Goal: Information Seeking & Learning: Learn about a topic

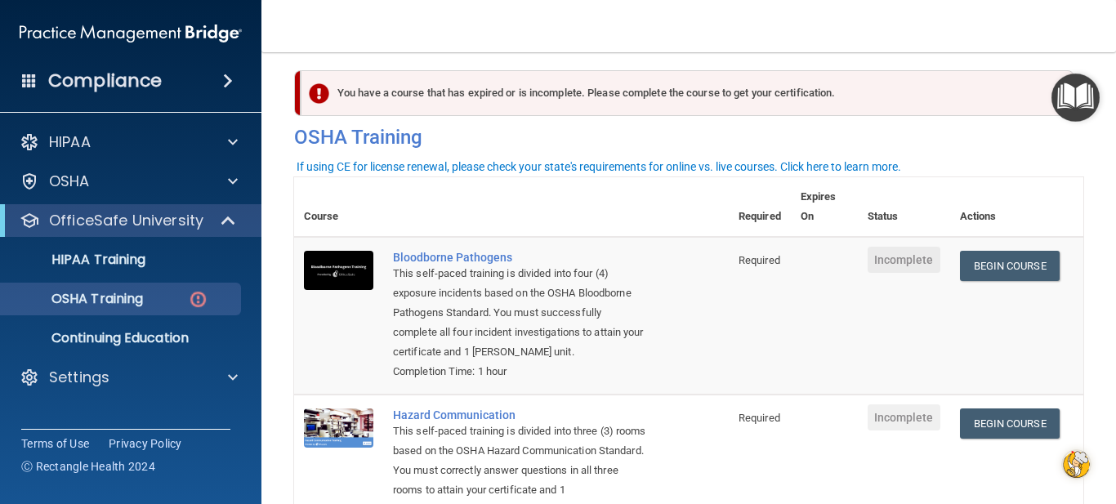
scroll to position [9, 0]
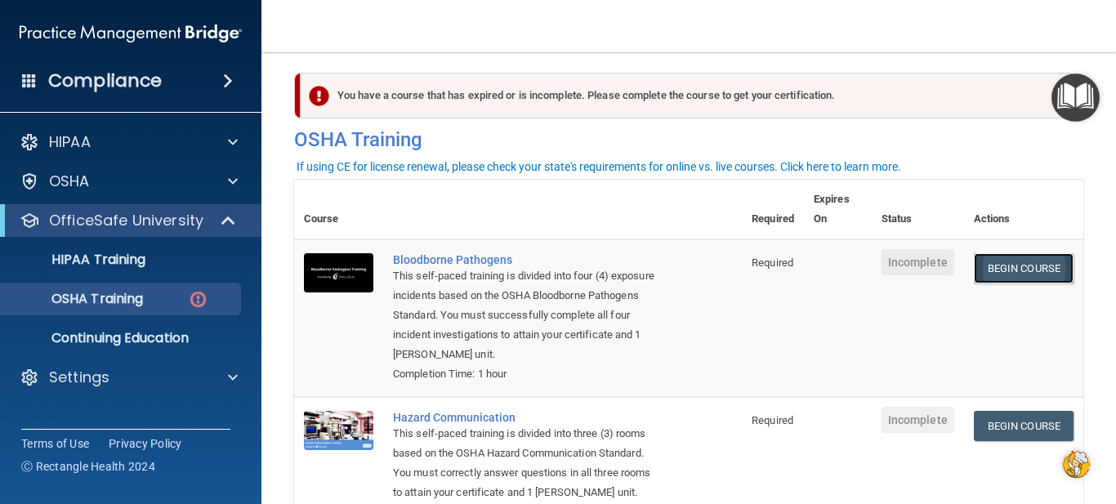
click at [1040, 273] on link "Begin Course" at bounding box center [1024, 268] width 100 height 30
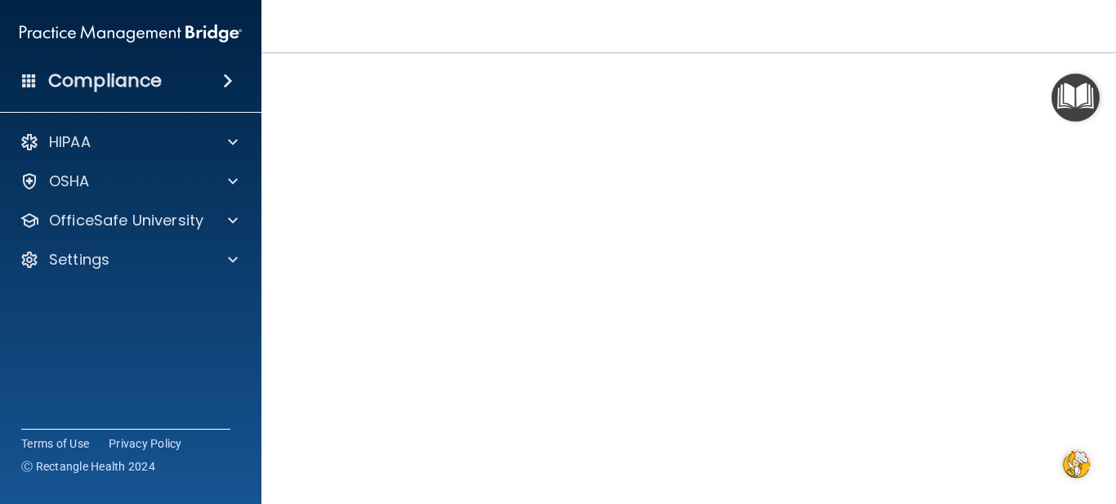
scroll to position [74, 0]
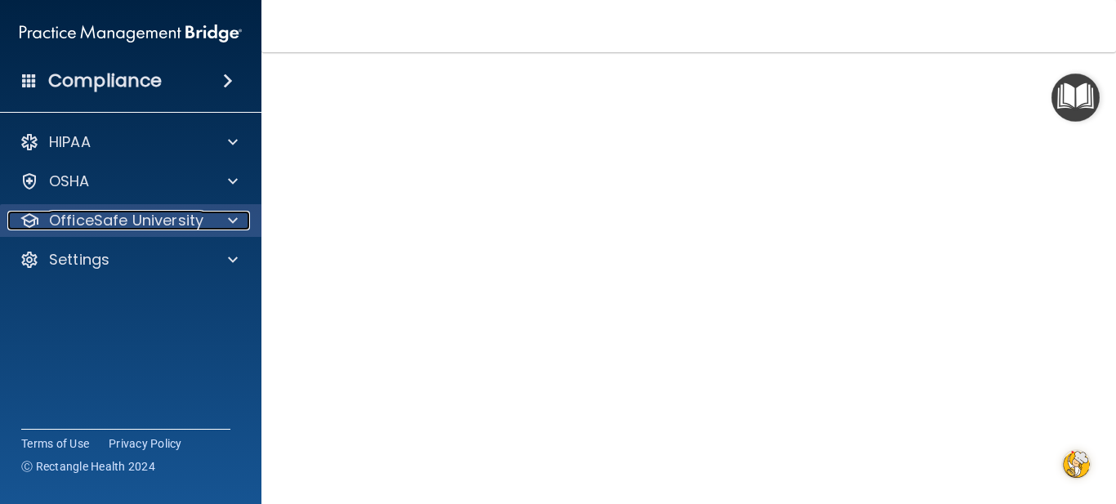
click at [146, 221] on p "OfficeSafe University" at bounding box center [126, 221] width 154 height 20
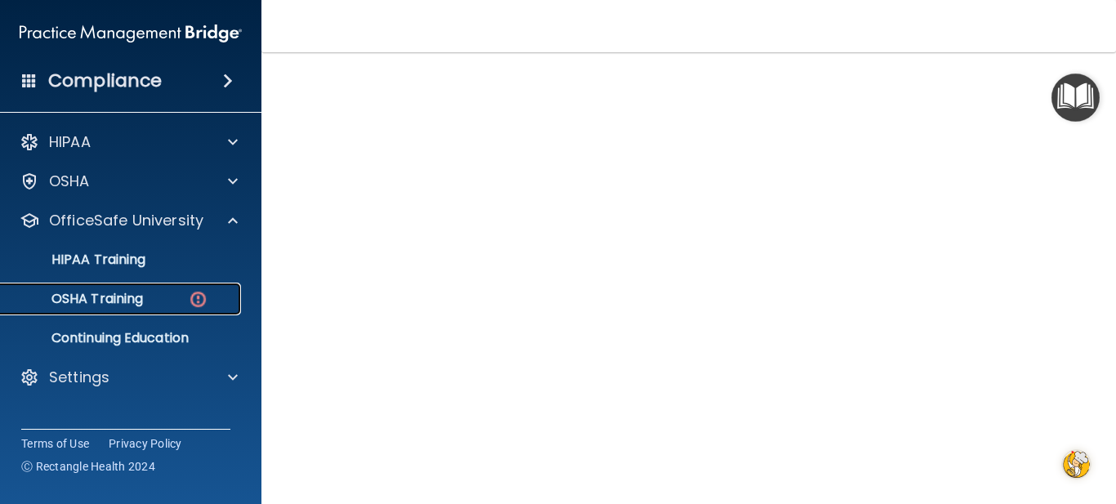
click at [126, 287] on link "OSHA Training" at bounding box center [112, 299] width 257 height 33
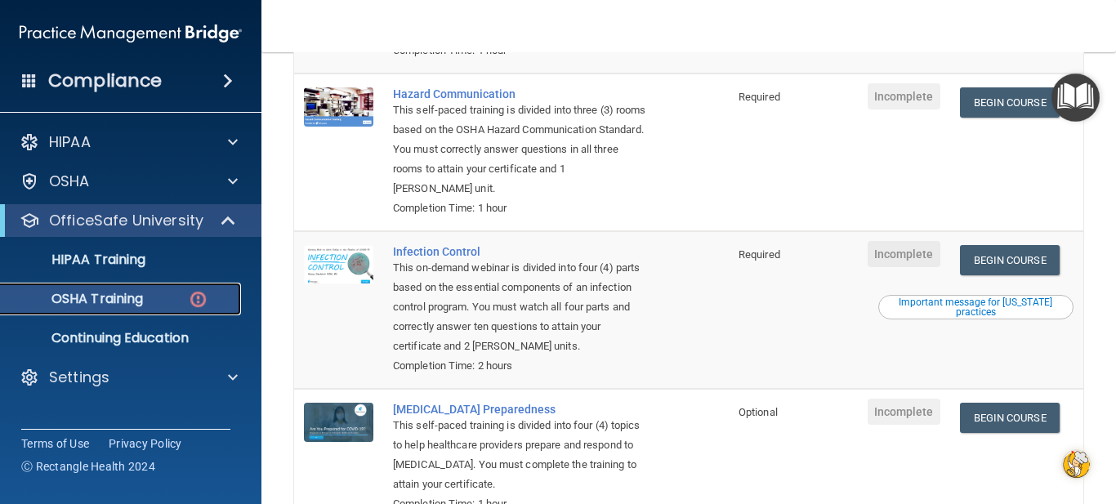
scroll to position [335, 0]
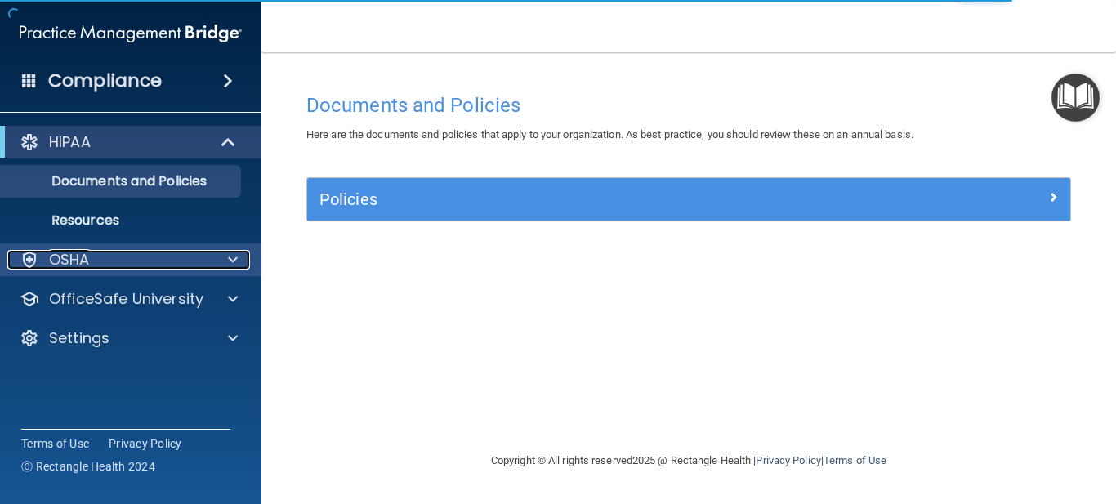
click at [114, 253] on div "OSHA" at bounding box center [108, 260] width 203 height 20
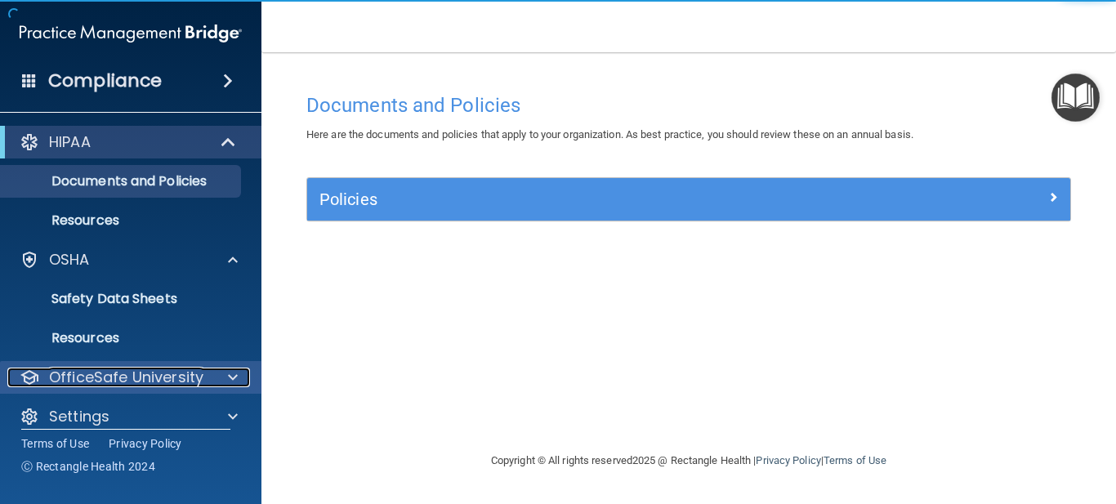
click at [131, 375] on p "OfficeSafe University" at bounding box center [126, 378] width 154 height 20
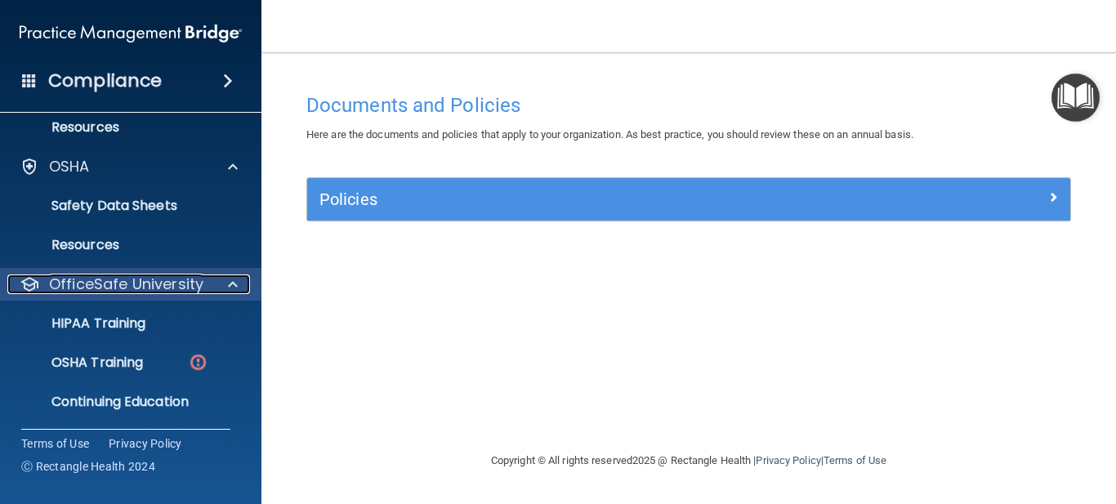
scroll to position [135, 0]
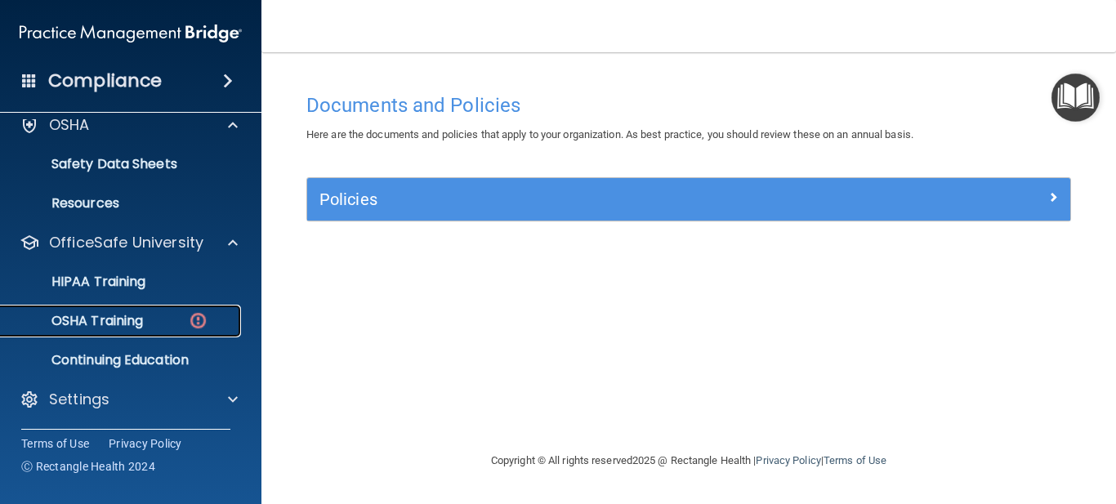
click at [119, 332] on link "OSHA Training" at bounding box center [112, 321] width 257 height 33
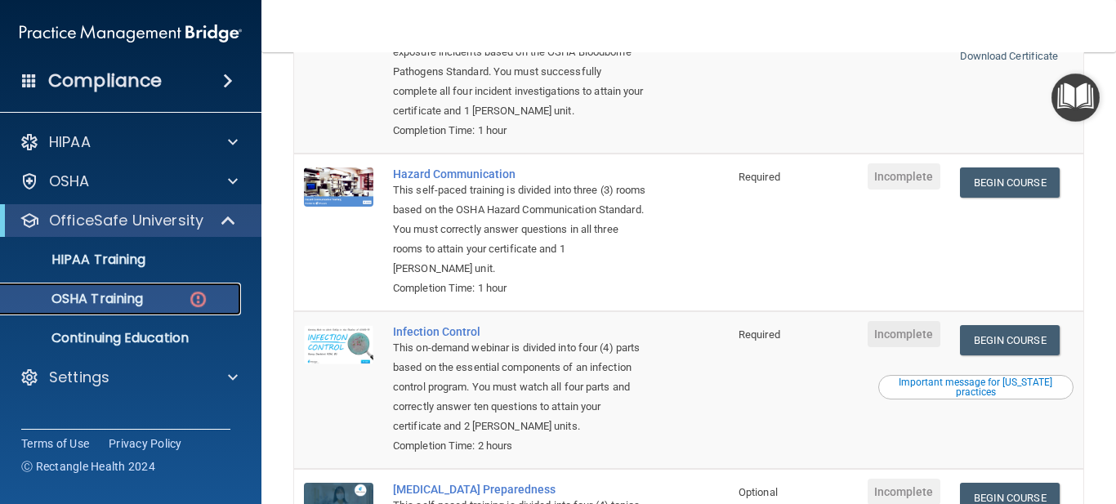
scroll to position [253, 0]
click at [1018, 349] on link "Begin Course" at bounding box center [1010, 339] width 100 height 30
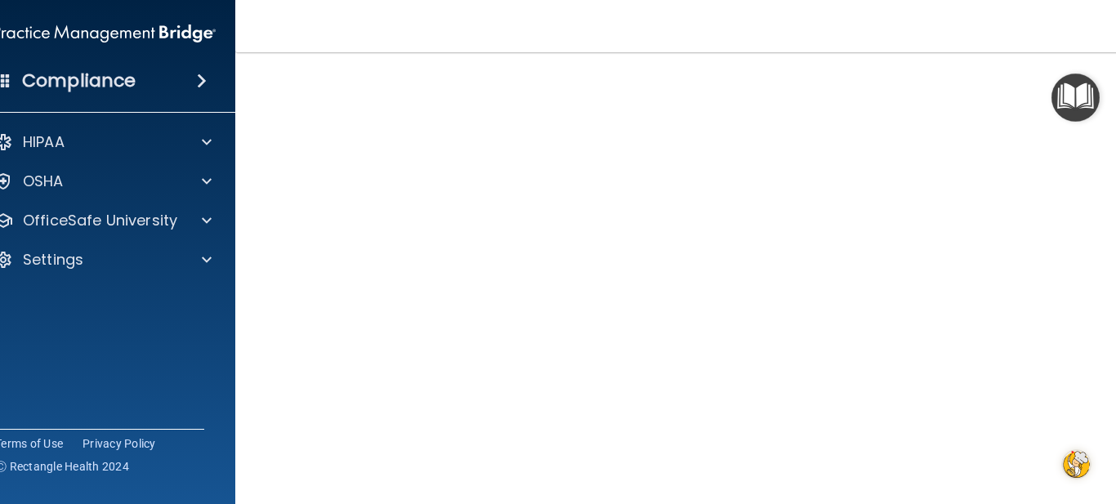
scroll to position [92, 0]
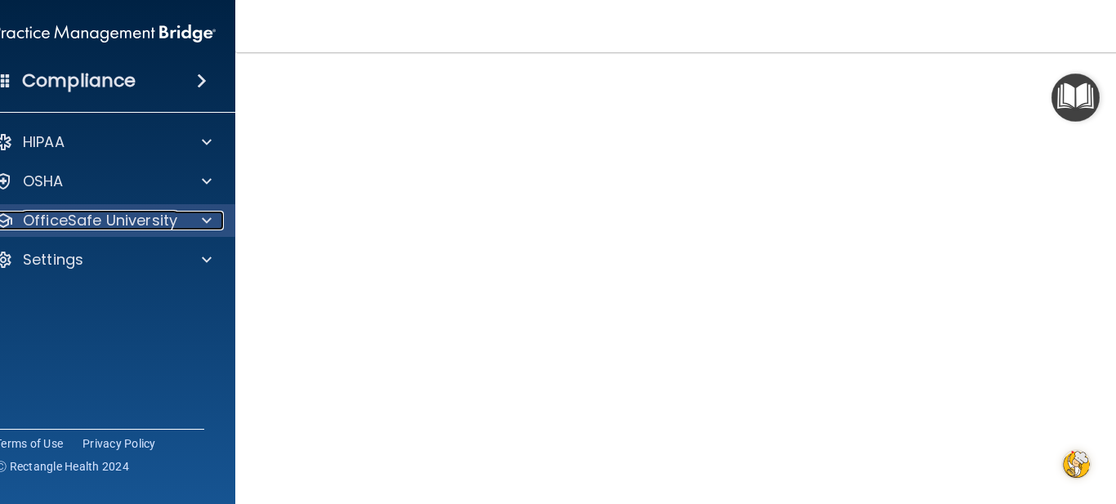
click at [107, 215] on p "OfficeSafe University" at bounding box center [100, 221] width 154 height 20
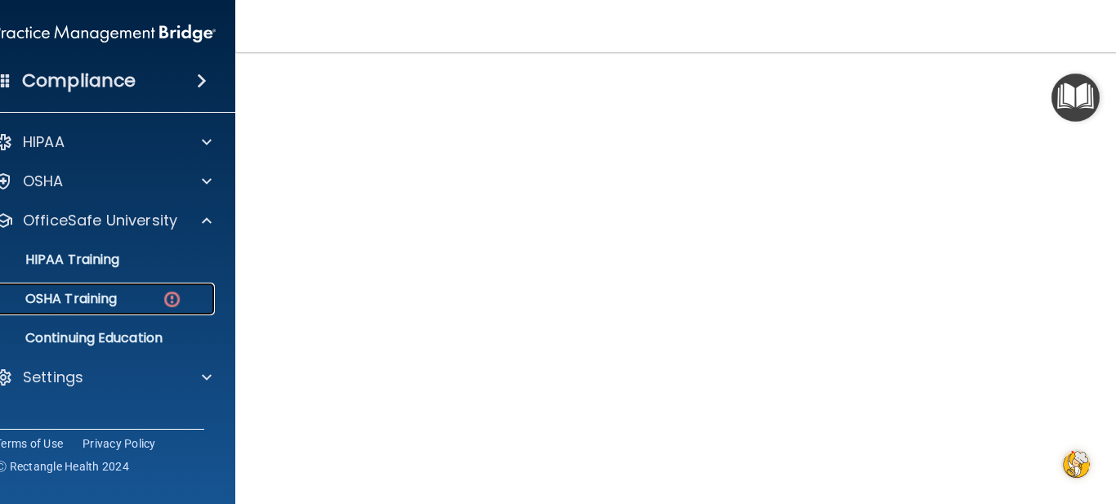
click at [121, 300] on div "OSHA Training" at bounding box center [95, 299] width 223 height 16
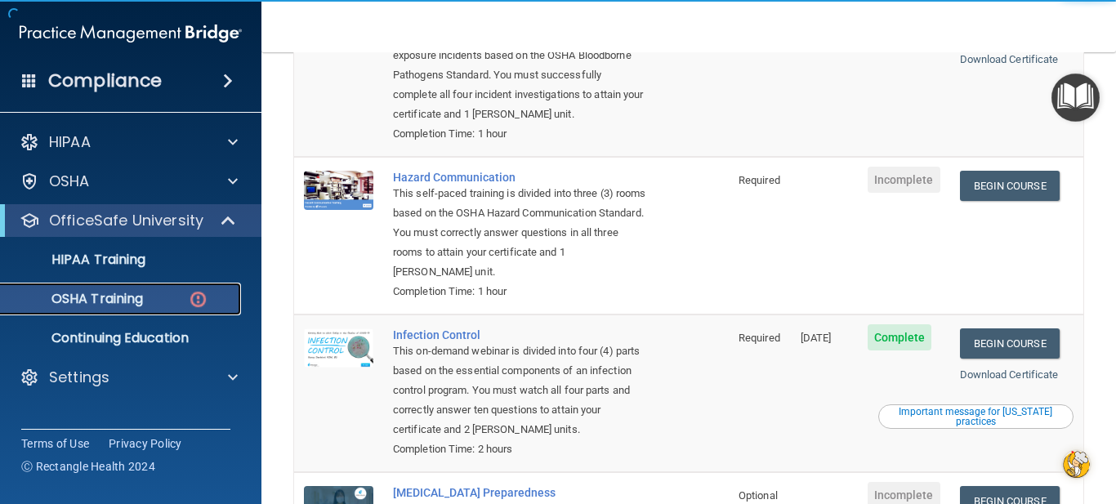
scroll to position [250, 0]
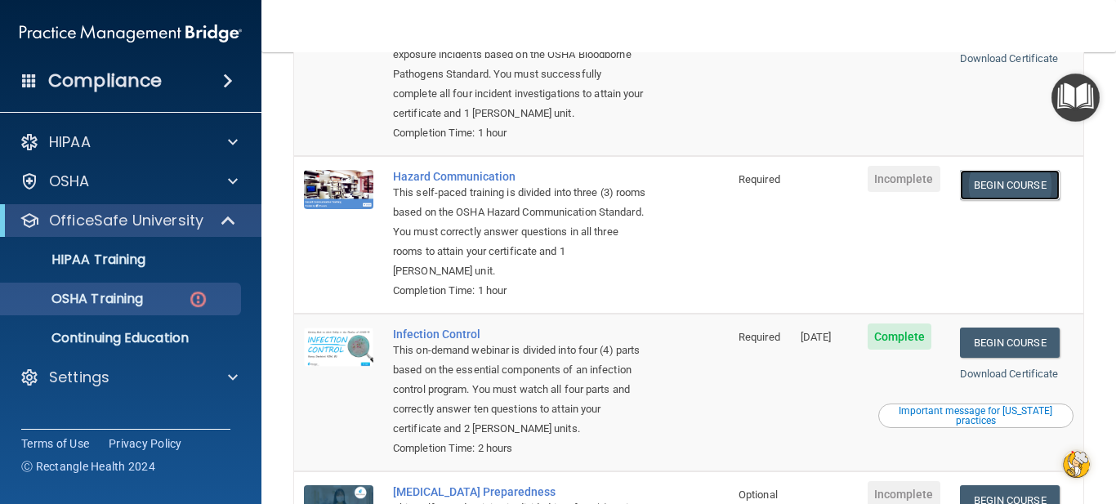
click at [985, 192] on link "Begin Course" at bounding box center [1010, 185] width 100 height 30
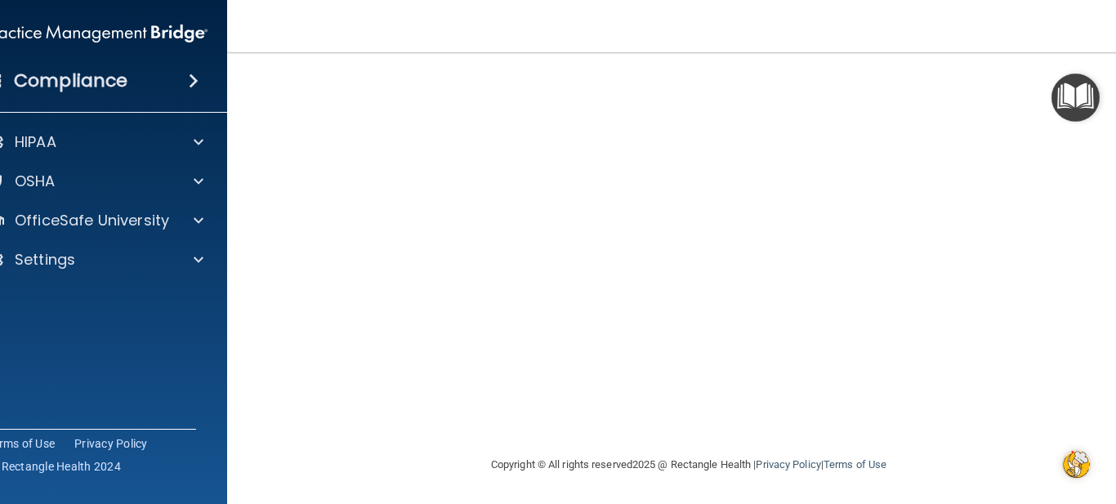
scroll to position [216, 0]
